Goal: Find specific page/section: Find specific page/section

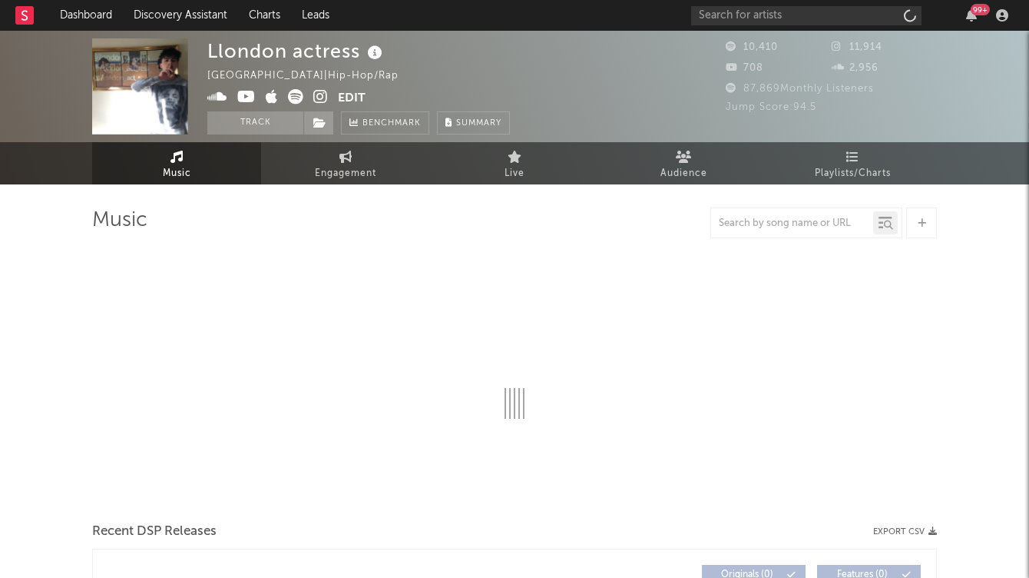
select select "1w"
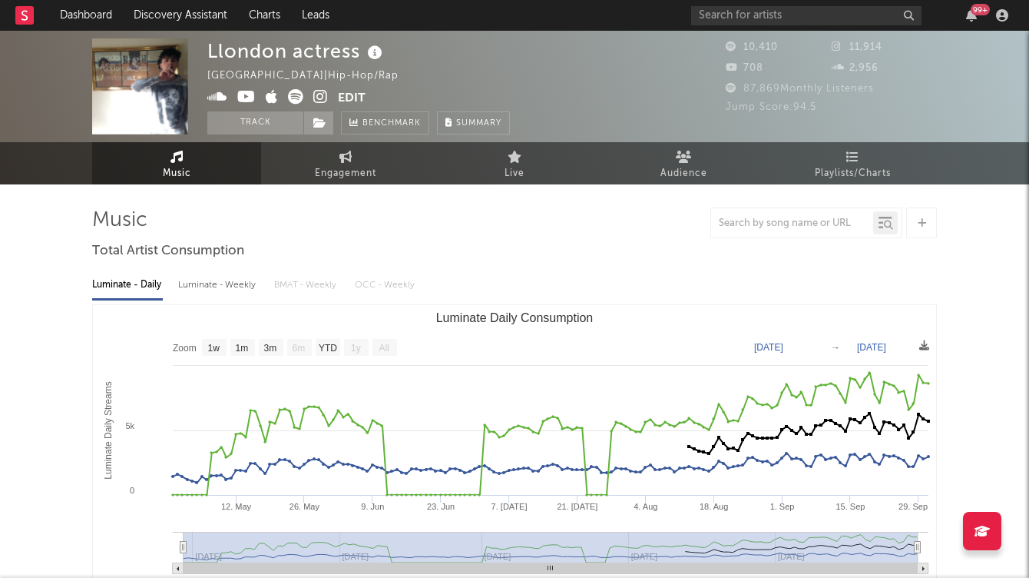
click at [764, 27] on div "99 +" at bounding box center [852, 15] width 323 height 31
click at [760, 8] on input "text" at bounding box center [806, 15] width 230 height 19
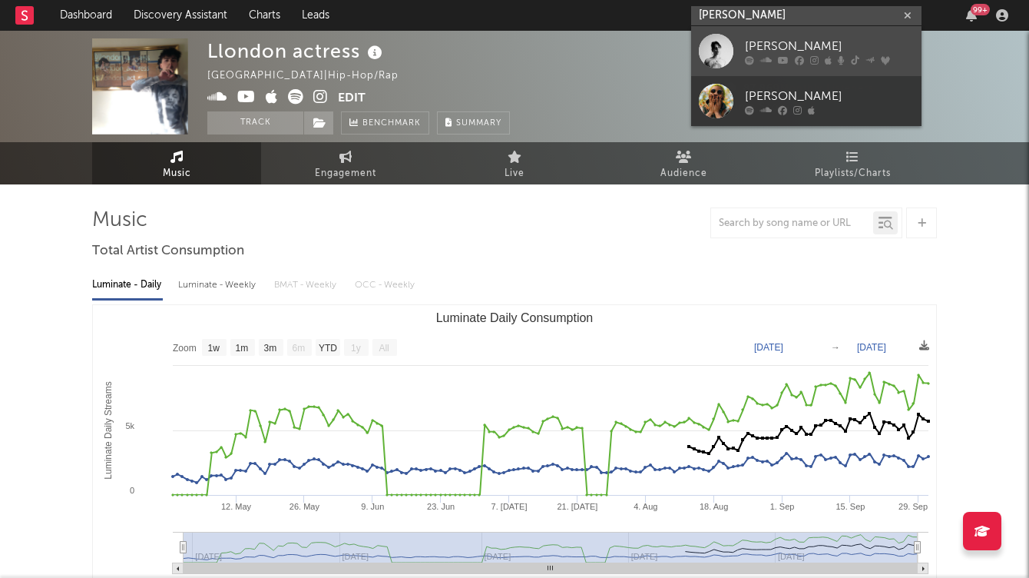
type input "[PERSON_NAME]"
click at [785, 41] on div "[PERSON_NAME]" at bounding box center [829, 46] width 169 height 18
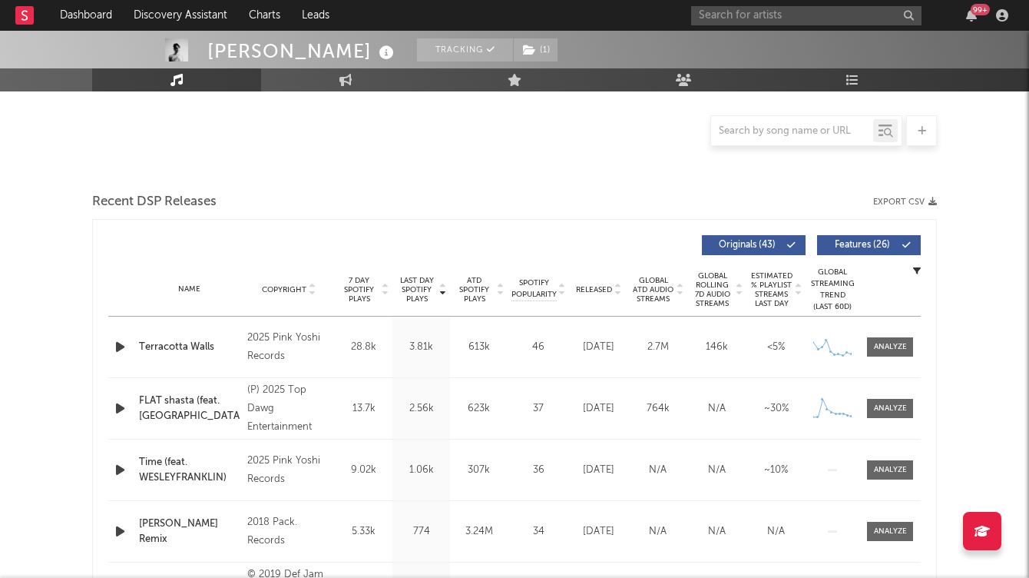
select select "6m"
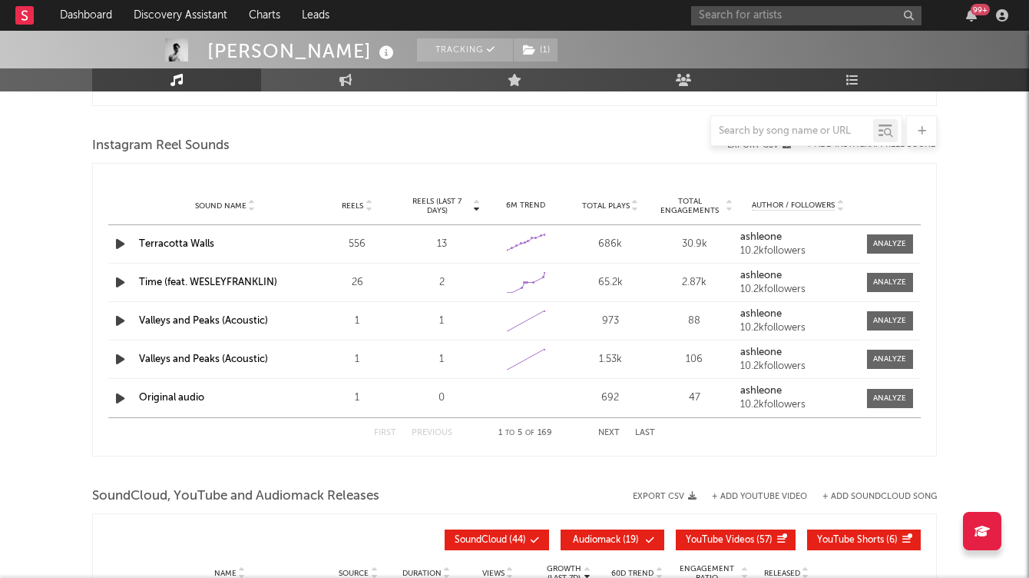
scroll to position [1372, 0]
